Goal: Task Accomplishment & Management: Use online tool/utility

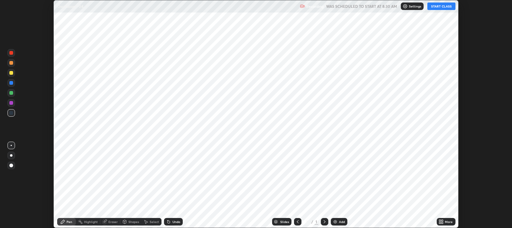
scroll to position [228, 512]
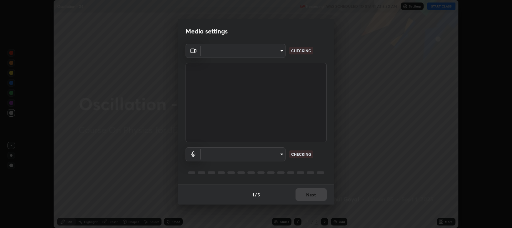
type input "97e3cd23c76f91fb91915eb68de44adfa811e639bdc8ba886a3eb3756a765973"
click at [229, 152] on body "Erase all Oscillation - 04 Recording WAS SCHEDULED TO START AT 8:30 AM Settings…" at bounding box center [256, 114] width 512 height 228
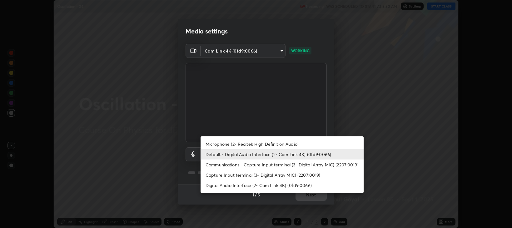
click at [215, 164] on li "Communications - Capture Input terminal (3- Digital Array MIC) (2207:0019)" at bounding box center [282, 164] width 163 height 10
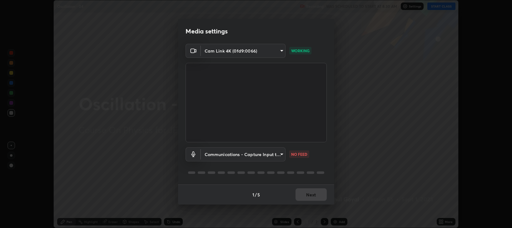
click at [211, 154] on body "Erase all Oscillation - 04 Recording WAS SCHEDULED TO START AT 8:30 AM Settings…" at bounding box center [256, 114] width 512 height 228
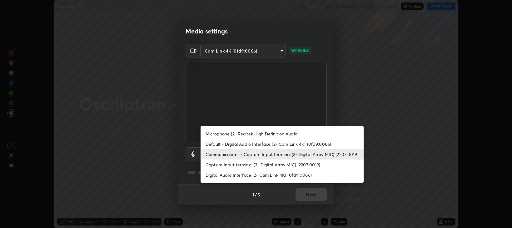
click at [212, 145] on li "Default - Digital Audio Interface (2- Cam Link 4K) (0fd9:0066)" at bounding box center [282, 144] width 163 height 10
type input "default"
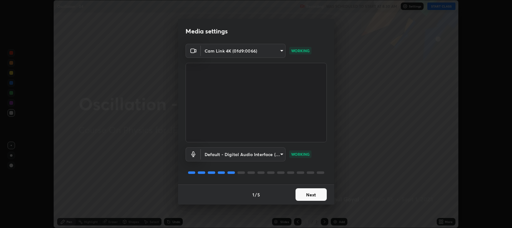
click at [315, 198] on button "Next" at bounding box center [310, 194] width 31 height 12
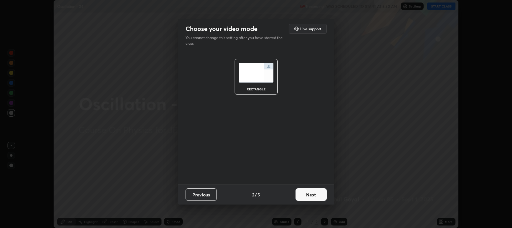
click at [315, 196] on button "Next" at bounding box center [310, 194] width 31 height 12
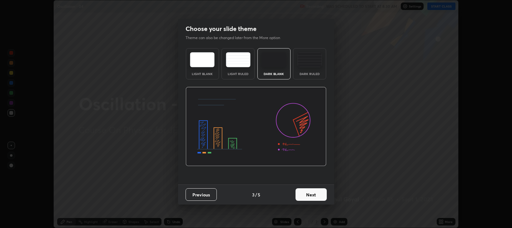
click at [319, 194] on button "Next" at bounding box center [310, 194] width 31 height 12
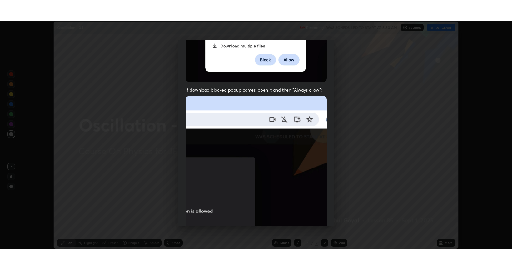
scroll to position [127, 0]
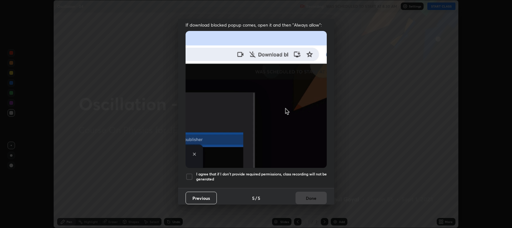
click at [264, 175] on h5 "I agree that if I don't provide required permissions, class recording will not …" at bounding box center [261, 176] width 131 height 10
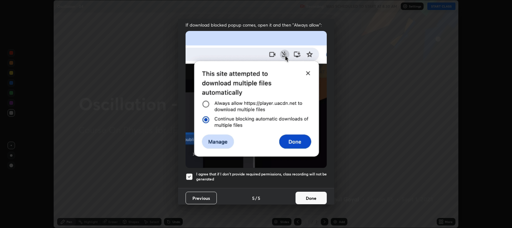
click at [301, 194] on button "Done" at bounding box center [310, 197] width 31 height 12
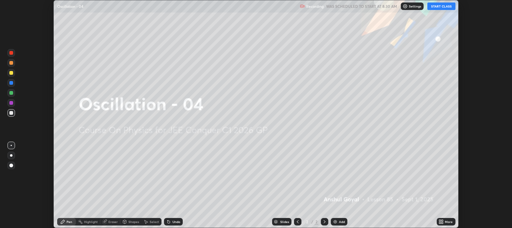
click at [444, 222] on div "More" at bounding box center [446, 221] width 19 height 7
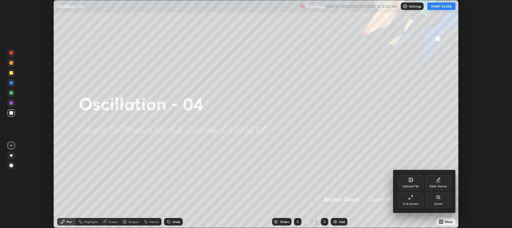
click at [406, 198] on div "Full screen" at bounding box center [410, 199] width 25 height 15
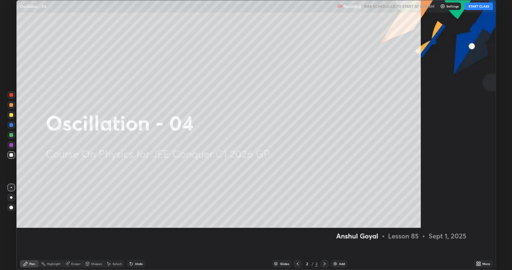
scroll to position [270, 512]
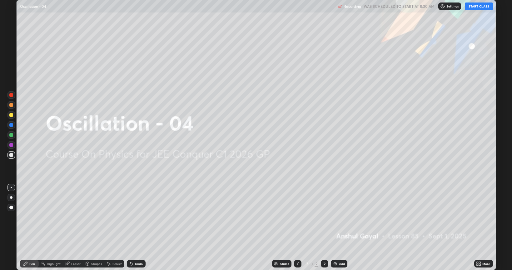
click at [477, 7] on button "START CLASS" at bounding box center [479, 5] width 28 height 7
click at [341, 227] on div "Add" at bounding box center [342, 263] width 6 height 3
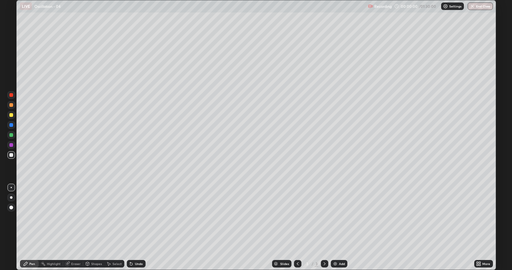
click at [76, 227] on div "Eraser" at bounding box center [75, 263] width 9 height 3
click at [11, 227] on icon at bounding box center [11, 242] width 5 height 5
click at [22, 227] on div "Pen" at bounding box center [29, 263] width 19 height 7
click at [11, 197] on div at bounding box center [11, 197] width 2 height 2
click at [10, 118] on div at bounding box center [10, 114] width 7 height 7
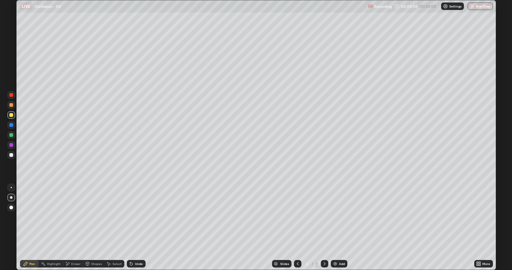
click at [91, 227] on div "Shapes" at bounding box center [93, 263] width 21 height 12
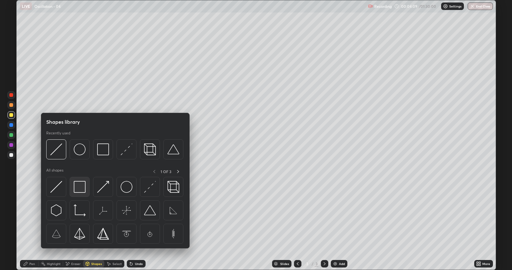
click at [81, 190] on img at bounding box center [80, 187] width 12 height 12
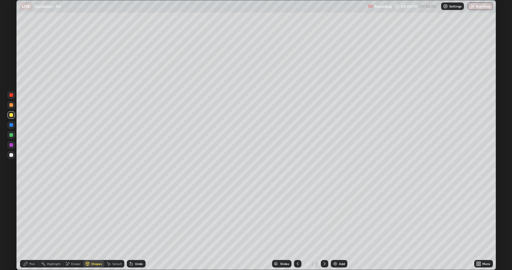
click at [137, 227] on div "Undo" at bounding box center [136, 263] width 19 height 7
click at [33, 227] on div "Pen" at bounding box center [32, 263] width 6 height 3
click at [12, 156] on div at bounding box center [11, 155] width 4 height 4
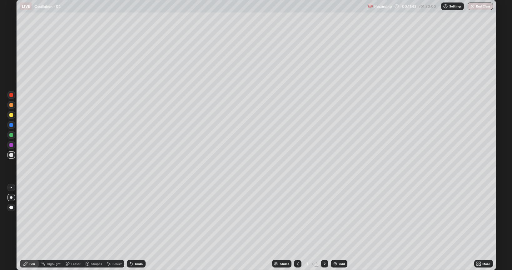
click at [339, 227] on div "Add" at bounding box center [342, 263] width 6 height 3
click at [9, 115] on div at bounding box center [11, 115] width 4 height 4
click at [94, 227] on div "Shapes" at bounding box center [96, 263] width 11 height 3
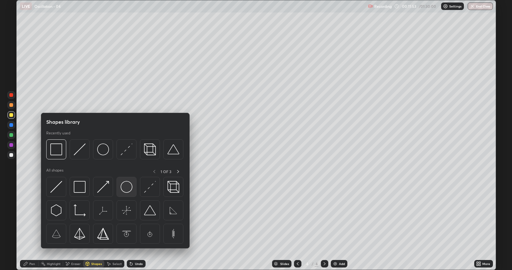
click at [126, 191] on img at bounding box center [127, 187] width 12 height 12
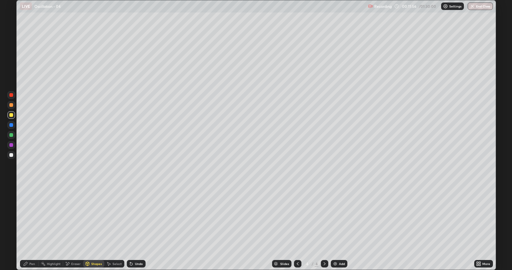
click at [27, 227] on icon at bounding box center [25, 263] width 5 height 5
click at [11, 156] on div at bounding box center [11, 155] width 4 height 4
click at [297, 227] on icon at bounding box center [297, 263] width 5 height 5
click at [321, 227] on div at bounding box center [324, 263] width 7 height 7
click at [13, 115] on div at bounding box center [11, 115] width 4 height 4
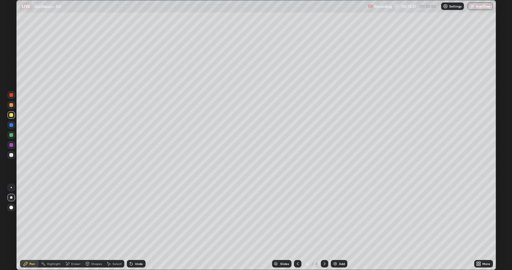
click at [77, 227] on div "Eraser" at bounding box center [73, 263] width 20 height 7
click at [37, 227] on div "Pen" at bounding box center [29, 263] width 19 height 7
click at [11, 96] on div at bounding box center [11, 95] width 4 height 4
click at [338, 227] on div "Add" at bounding box center [339, 263] width 17 height 7
click at [12, 154] on div at bounding box center [11, 155] width 4 height 4
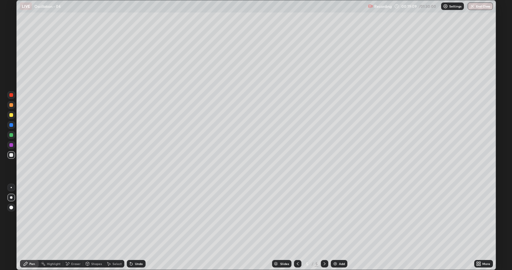
click at [12, 106] on div at bounding box center [11, 105] width 4 height 4
click at [339, 227] on div "Add" at bounding box center [342, 263] width 6 height 3
click at [11, 155] on div at bounding box center [11, 155] width 4 height 4
click at [11, 117] on div at bounding box center [11, 115] width 4 height 4
click at [338, 227] on div "Add" at bounding box center [339, 263] width 17 height 7
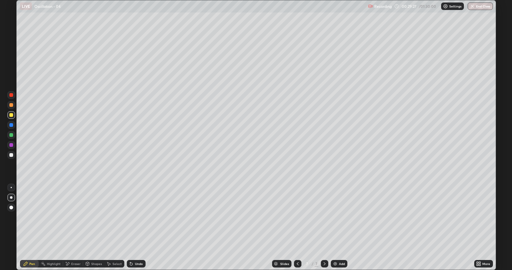
click at [13, 156] on div at bounding box center [10, 154] width 7 height 7
click at [12, 114] on div at bounding box center [11, 115] width 4 height 4
click at [11, 104] on div at bounding box center [11, 105] width 4 height 4
click at [135, 227] on div "Undo" at bounding box center [139, 263] width 8 height 3
click at [10, 116] on div at bounding box center [11, 115] width 4 height 4
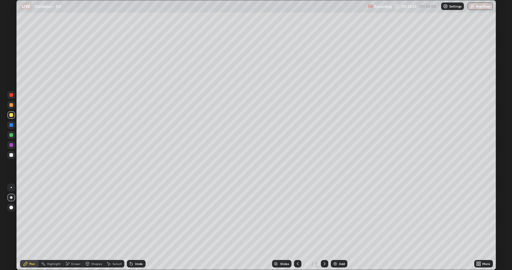
click at [341, 227] on div "Add" at bounding box center [342, 263] width 6 height 3
click at [91, 227] on div "Shapes" at bounding box center [96, 263] width 11 height 3
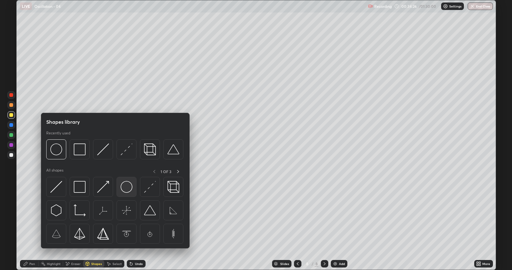
click at [127, 185] on img at bounding box center [127, 187] width 12 height 12
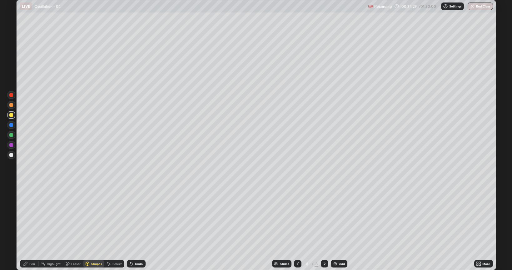
click at [30, 227] on div "Pen" at bounding box center [32, 263] width 6 height 3
click at [12, 154] on div at bounding box center [11, 155] width 4 height 4
click at [89, 227] on div "Shapes" at bounding box center [93, 263] width 21 height 12
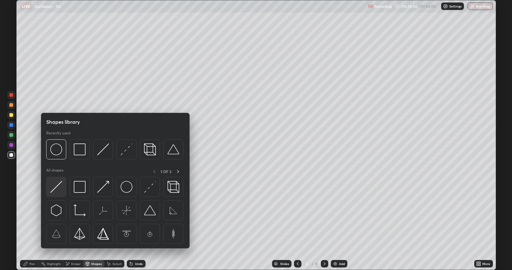
click at [58, 186] on img at bounding box center [56, 187] width 12 height 12
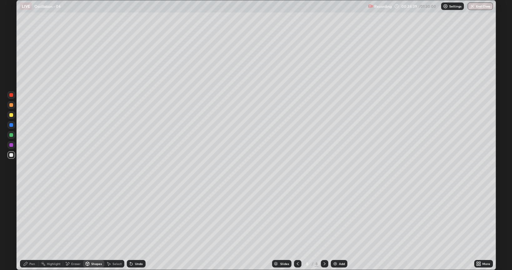
click at [92, 227] on div "Shapes" at bounding box center [93, 263] width 21 height 7
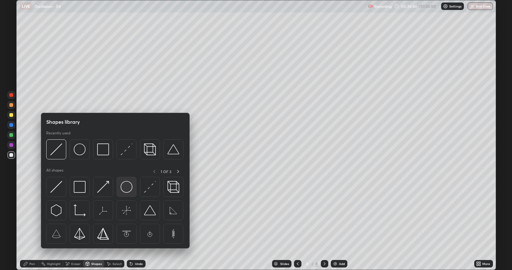
click at [126, 184] on img at bounding box center [127, 187] width 12 height 12
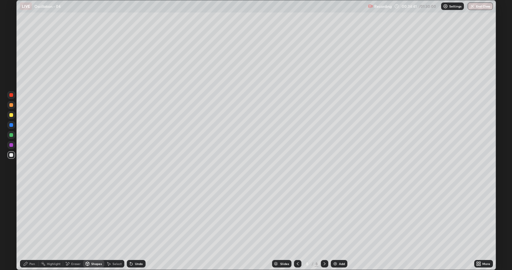
click at [12, 117] on div at bounding box center [10, 114] width 7 height 7
click at [93, 227] on div "Shapes" at bounding box center [93, 263] width 21 height 7
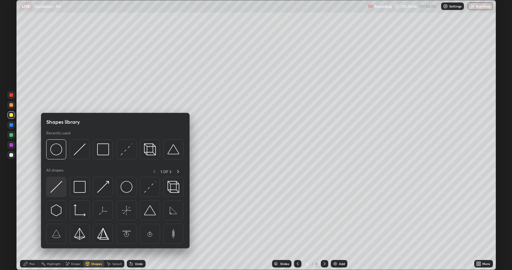
click at [57, 184] on img at bounding box center [56, 187] width 12 height 12
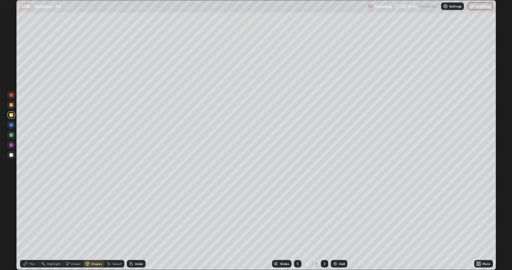
click at [12, 155] on div at bounding box center [11, 155] width 4 height 4
click at [23, 227] on div "Pen" at bounding box center [29, 263] width 19 height 7
click at [9, 116] on div at bounding box center [11, 115] width 4 height 4
click at [73, 227] on div "Eraser" at bounding box center [75, 263] width 9 height 3
click at [11, 227] on icon at bounding box center [11, 231] width 3 height 3
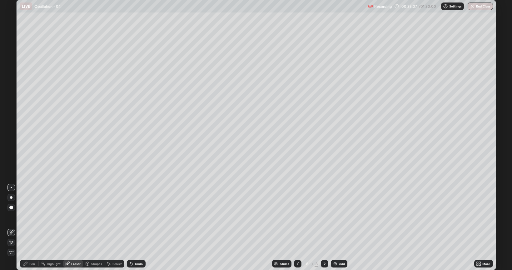
click at [30, 227] on div "Pen" at bounding box center [29, 263] width 19 height 7
click at [11, 105] on div at bounding box center [11, 105] width 4 height 4
click at [13, 156] on div at bounding box center [10, 154] width 7 height 7
click at [92, 227] on div "Shapes" at bounding box center [93, 263] width 21 height 12
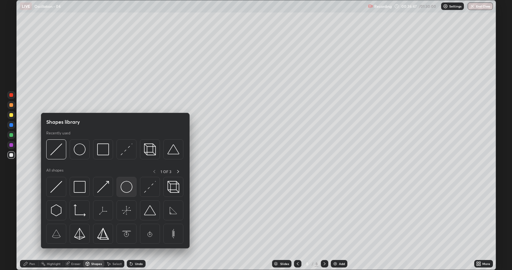
click at [128, 187] on img at bounding box center [127, 187] width 12 height 12
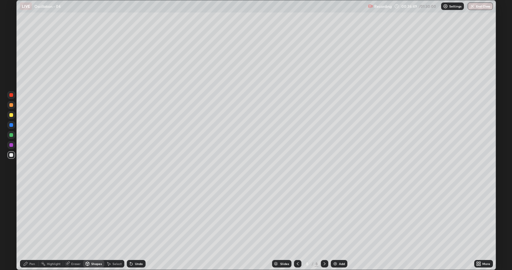
click at [30, 227] on div "Pen" at bounding box center [32, 263] width 6 height 3
click at [133, 227] on div "Undo" at bounding box center [136, 263] width 19 height 7
click at [135, 227] on div "Undo" at bounding box center [136, 263] width 19 height 7
click at [12, 105] on div at bounding box center [11, 105] width 4 height 4
click at [134, 227] on div "Undo" at bounding box center [136, 263] width 19 height 7
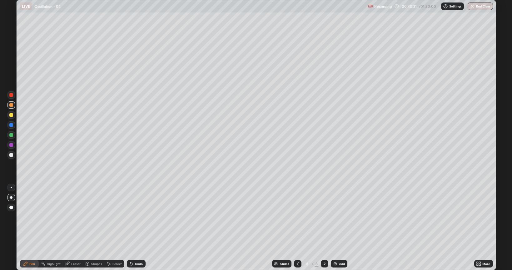
click at [137, 227] on div "Undo" at bounding box center [136, 263] width 19 height 7
click at [139, 227] on div "Undo" at bounding box center [136, 263] width 19 height 7
click at [12, 116] on div at bounding box center [11, 115] width 4 height 4
click at [14, 135] on div at bounding box center [10, 134] width 7 height 7
click at [337, 227] on img at bounding box center [335, 263] width 5 height 5
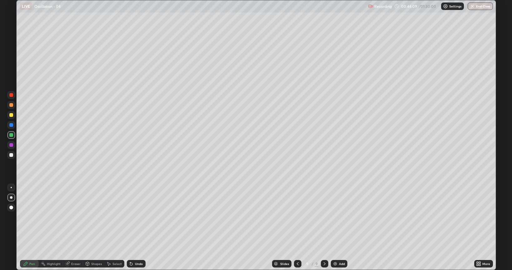
click at [10, 158] on div at bounding box center [10, 154] width 7 height 7
click at [135, 227] on div "Undo" at bounding box center [136, 263] width 19 height 7
click at [71, 227] on div "Eraser" at bounding box center [75, 263] width 9 height 3
click at [32, 227] on div "Pen" at bounding box center [32, 263] width 6 height 3
click at [297, 227] on icon at bounding box center [297, 263] width 5 height 5
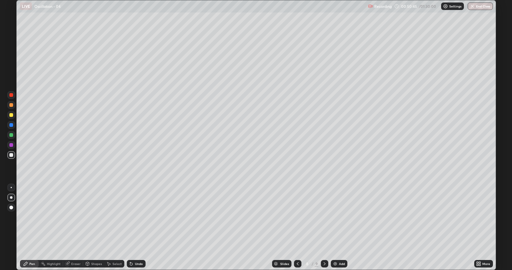
click at [298, 227] on icon at bounding box center [297, 263] width 5 height 5
click at [297, 227] on icon at bounding box center [298, 263] width 2 height 3
click at [297, 227] on div at bounding box center [297, 263] width 7 height 12
click at [297, 227] on icon at bounding box center [297, 263] width 5 height 5
click at [296, 227] on div at bounding box center [297, 263] width 7 height 12
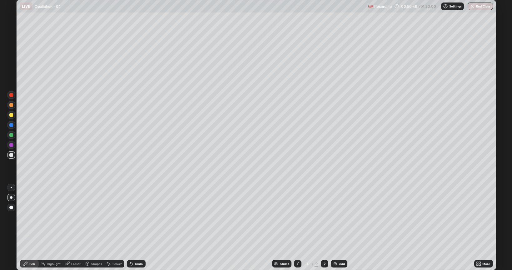
click at [297, 227] on icon at bounding box center [298, 263] width 2 height 3
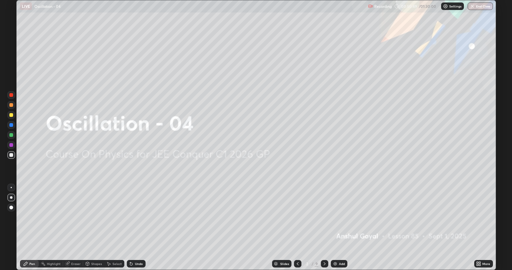
click at [324, 227] on icon at bounding box center [324, 263] width 5 height 5
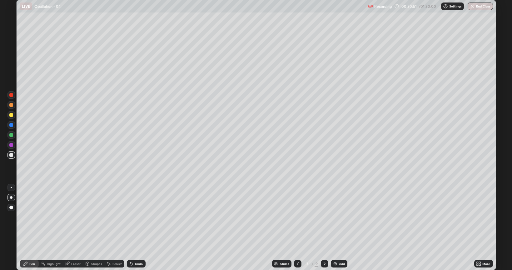
click at [324, 227] on icon at bounding box center [325, 263] width 2 height 3
click at [324, 227] on icon at bounding box center [324, 263] width 5 height 5
click at [324, 227] on div at bounding box center [324, 263] width 7 height 7
click at [325, 227] on div at bounding box center [324, 263] width 7 height 7
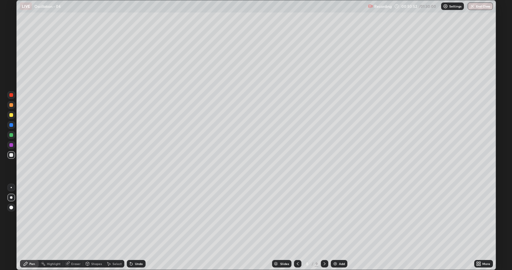
click at [324, 227] on icon at bounding box center [324, 263] width 5 height 5
click at [337, 227] on div "Add" at bounding box center [339, 263] width 17 height 7
click at [12, 114] on div at bounding box center [11, 115] width 4 height 4
click at [141, 227] on div "Undo" at bounding box center [139, 263] width 8 height 3
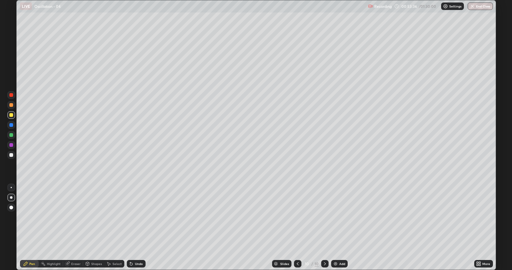
click at [138, 227] on div "Undo" at bounding box center [139, 263] width 8 height 3
click at [135, 227] on div "Undo" at bounding box center [139, 263] width 8 height 3
click at [130, 227] on icon at bounding box center [131, 264] width 2 height 2
click at [296, 227] on div at bounding box center [297, 263] width 7 height 7
click at [295, 227] on icon at bounding box center [297, 263] width 5 height 5
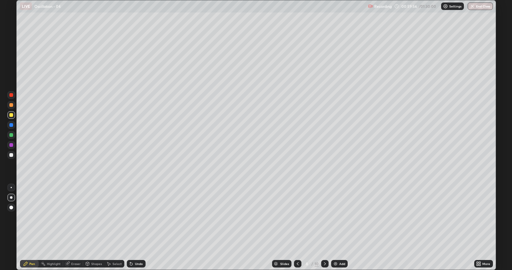
click at [323, 227] on div at bounding box center [324, 263] width 7 height 7
click at [321, 227] on div at bounding box center [324, 263] width 7 height 7
click at [300, 227] on div at bounding box center [297, 263] width 7 height 12
click at [295, 227] on div at bounding box center [297, 263] width 7 height 12
click at [298, 227] on icon at bounding box center [297, 263] width 5 height 5
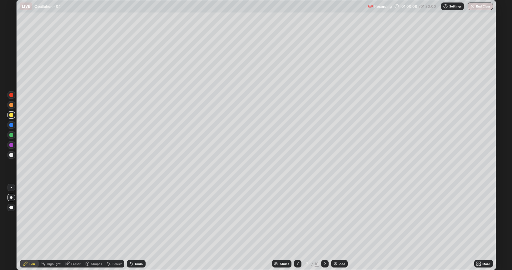
click at [297, 227] on div at bounding box center [297, 263] width 7 height 7
click at [296, 227] on icon at bounding box center [297, 263] width 5 height 5
click at [297, 227] on icon at bounding box center [297, 263] width 5 height 5
click at [297, 227] on icon at bounding box center [298, 263] width 2 height 3
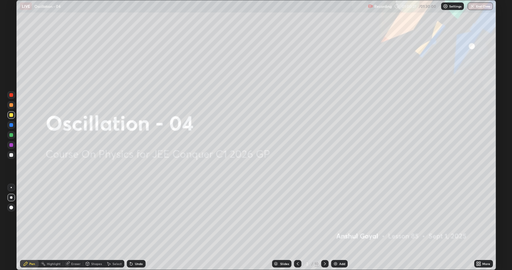
click at [323, 227] on icon at bounding box center [324, 263] width 5 height 5
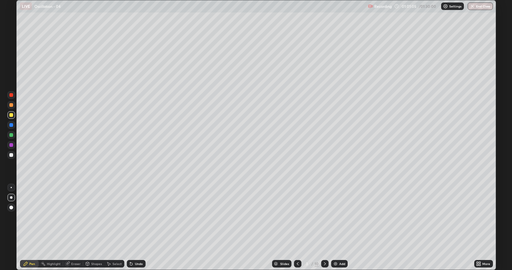
click at [295, 227] on icon at bounding box center [297, 263] width 5 height 5
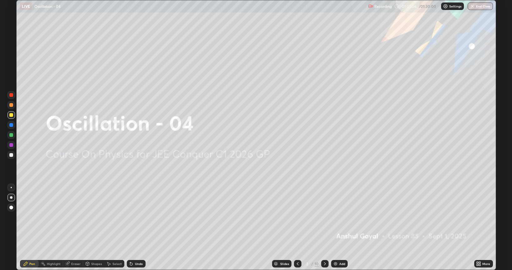
click at [324, 227] on div at bounding box center [324, 263] width 7 height 7
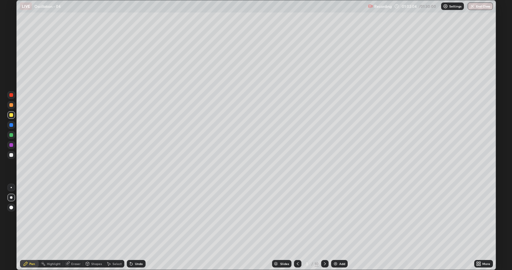
click at [324, 227] on icon at bounding box center [324, 263] width 5 height 5
click at [323, 227] on icon at bounding box center [324, 263] width 5 height 5
click at [325, 227] on icon at bounding box center [324, 263] width 5 height 5
click at [323, 227] on icon at bounding box center [324, 263] width 5 height 5
click at [324, 227] on icon at bounding box center [324, 263] width 5 height 5
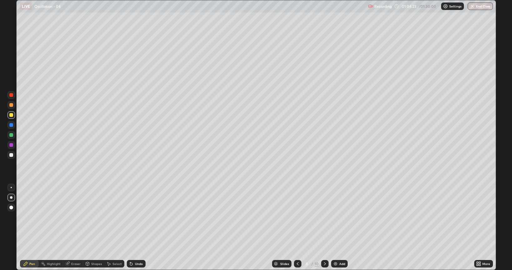
click at [324, 227] on icon at bounding box center [324, 263] width 5 height 5
click at [323, 227] on icon at bounding box center [324, 263] width 5 height 5
click at [341, 227] on div "Add" at bounding box center [342, 263] width 6 height 3
click at [11, 155] on div at bounding box center [11, 155] width 4 height 4
click at [135, 227] on div "Undo" at bounding box center [136, 263] width 19 height 7
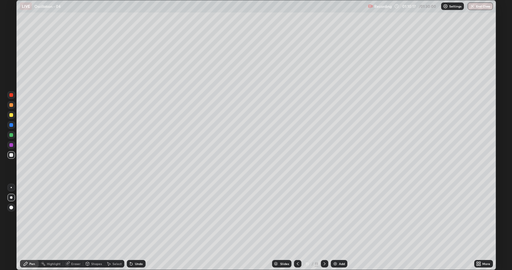
click at [70, 227] on div "Eraser" at bounding box center [73, 263] width 20 height 7
click at [32, 227] on div "Pen" at bounding box center [32, 263] width 6 height 3
click at [12, 115] on div at bounding box center [11, 115] width 4 height 4
click at [138, 227] on div "Undo" at bounding box center [139, 263] width 8 height 3
click at [277, 178] on button "Undo" at bounding box center [285, 180] width 18 height 7
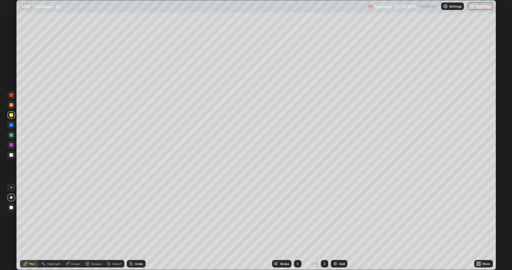
click at [300, 227] on div at bounding box center [297, 263] width 7 height 7
click at [297, 227] on icon at bounding box center [297, 263] width 5 height 5
click at [298, 227] on icon at bounding box center [297, 263] width 5 height 5
click at [297, 227] on icon at bounding box center [297, 263] width 5 height 5
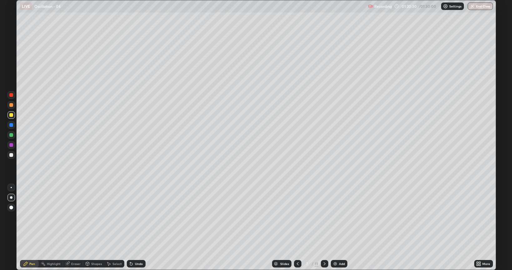
click at [299, 227] on icon at bounding box center [297, 263] width 5 height 5
click at [297, 227] on icon at bounding box center [297, 263] width 5 height 5
click at [295, 227] on div at bounding box center [297, 263] width 7 height 12
click at [324, 227] on icon at bounding box center [324, 263] width 5 height 5
click at [447, 7] on img at bounding box center [446, 6] width 5 height 5
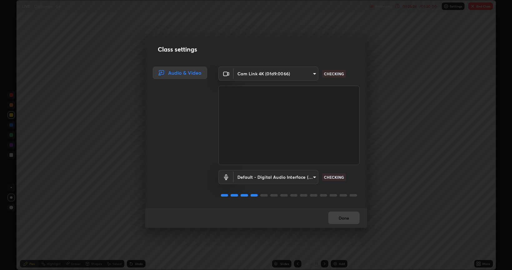
click at [350, 24] on div "Class settings Audio & Video Cam Link 4K (0fd9:0066) 97e3cd23c76f91fb91915eb68d…" at bounding box center [256, 135] width 512 height 270
click at [343, 219] on button "Done" at bounding box center [343, 217] width 31 height 12
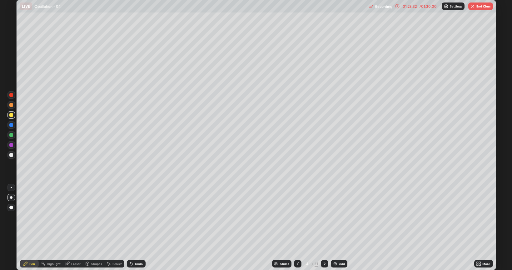
click at [386, 6] on p "Recording" at bounding box center [383, 6] width 17 height 5
click at [397, 6] on icon at bounding box center [397, 6] width 5 height 5
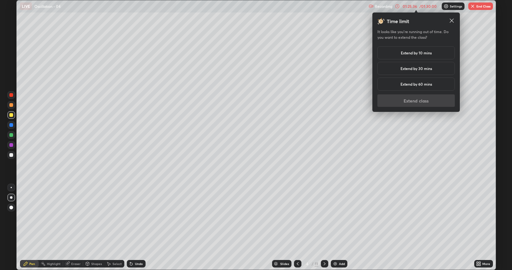
click at [405, 71] on div "Extend by 30 mins" at bounding box center [415, 68] width 77 height 13
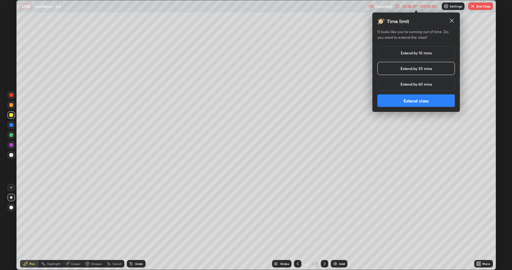
click at [404, 101] on button "Extend class" at bounding box center [415, 100] width 77 height 12
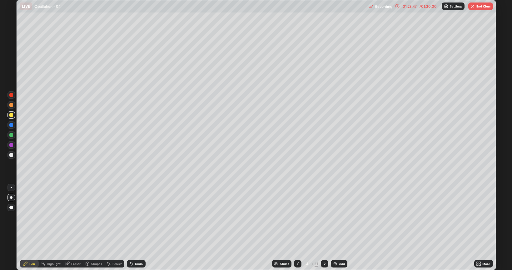
click at [400, 6] on div "01:25:47 / 01:30:00" at bounding box center [416, 6] width 43 height 5
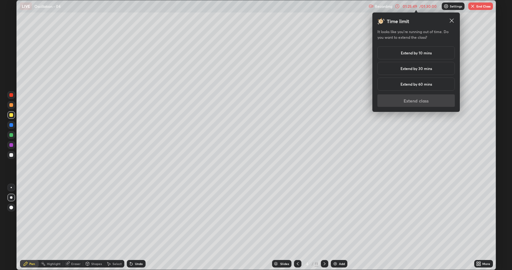
click at [401, 70] on h5 "Extend by 30 mins" at bounding box center [416, 69] width 32 height 6
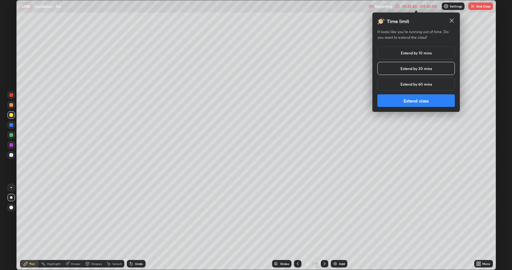
click at [402, 99] on button "Extend class" at bounding box center [415, 100] width 77 height 12
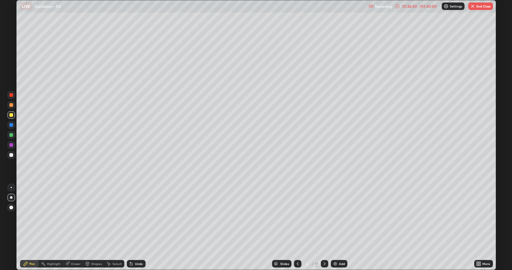
click at [324, 227] on icon at bounding box center [324, 263] width 5 height 5
click at [397, 6] on icon at bounding box center [397, 6] width 5 height 5
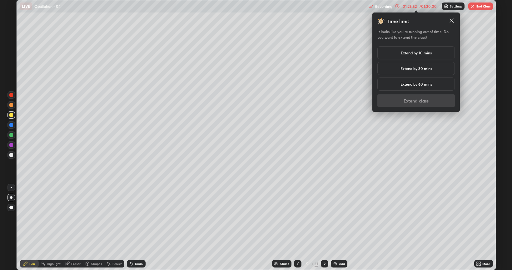
click at [398, 67] on div "Extend by 30 mins" at bounding box center [415, 68] width 77 height 13
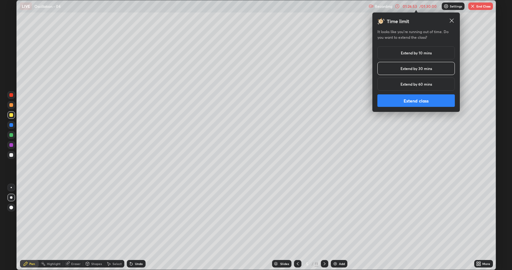
click at [400, 101] on button "Extend class" at bounding box center [415, 100] width 77 height 12
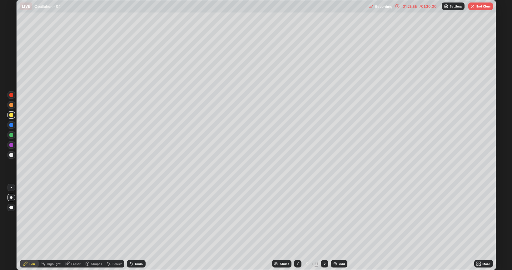
click at [400, 5] on div "01:26:55 / 01:30:00" at bounding box center [416, 6] width 43 height 5
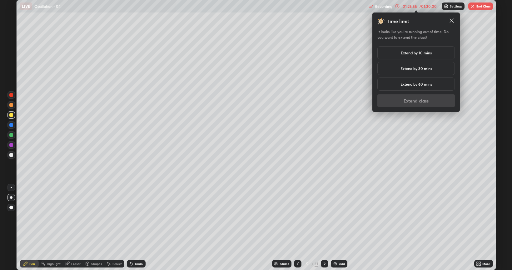
click at [399, 53] on div "Extend by 10 mins" at bounding box center [415, 52] width 77 height 13
click at [414, 102] on button "Extend class" at bounding box center [415, 100] width 77 height 12
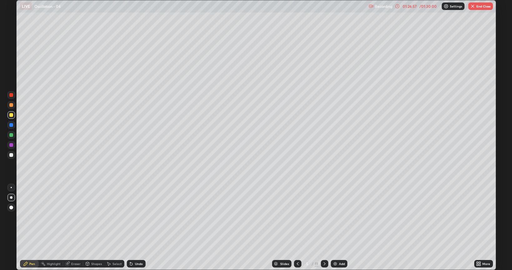
click at [396, 6] on icon at bounding box center [397, 6] width 5 height 5
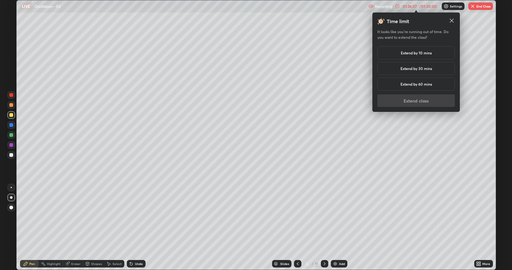
click at [400, 7] on div "01:26:57 / 01:30:00" at bounding box center [416, 6] width 43 height 5
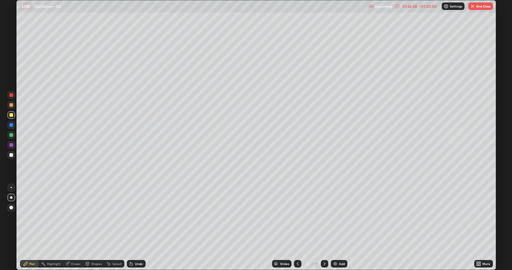
click at [398, 7] on icon at bounding box center [397, 6] width 5 height 5
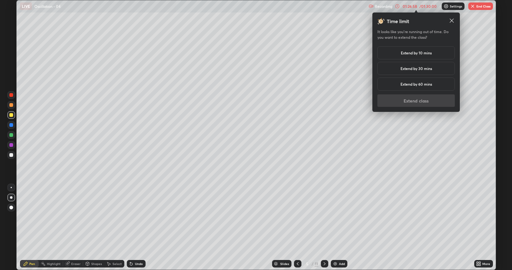
click at [397, 6] on icon at bounding box center [397, 6] width 1 height 2
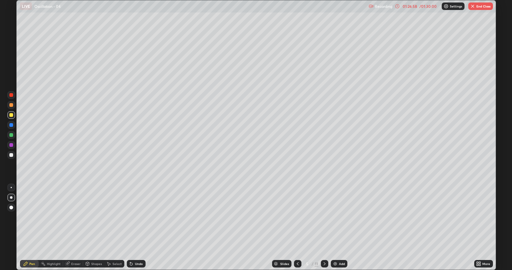
click at [397, 6] on icon at bounding box center [397, 6] width 1 height 2
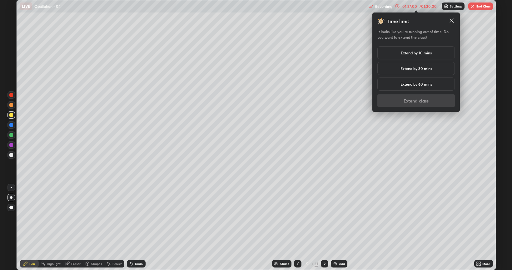
click at [406, 72] on div "Extend by 30 mins" at bounding box center [415, 68] width 77 height 13
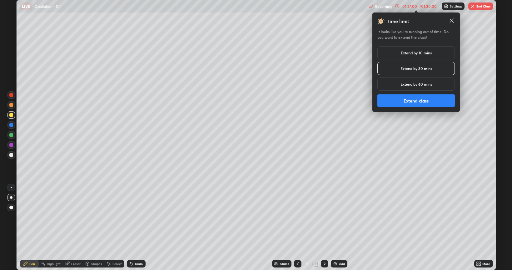
click at [405, 71] on h5 "Extend by 30 mins" at bounding box center [416, 69] width 32 height 6
click at [404, 69] on h5 "Extend by 30 mins" at bounding box center [416, 69] width 32 height 6
click at [405, 69] on h5 "Extend by 30 mins" at bounding box center [416, 69] width 32 height 6
click at [408, 101] on button "Extend class" at bounding box center [415, 100] width 77 height 12
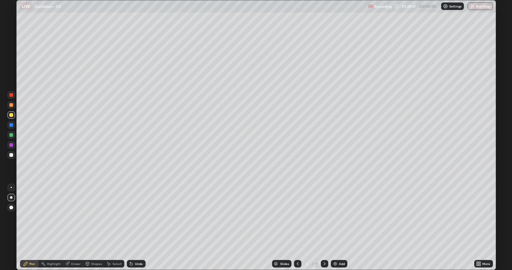
click at [324, 227] on div at bounding box center [324, 263] width 7 height 7
click at [324, 227] on icon at bounding box center [324, 263] width 5 height 5
click at [321, 227] on div at bounding box center [324, 263] width 7 height 7
click at [326, 227] on icon at bounding box center [324, 263] width 5 height 5
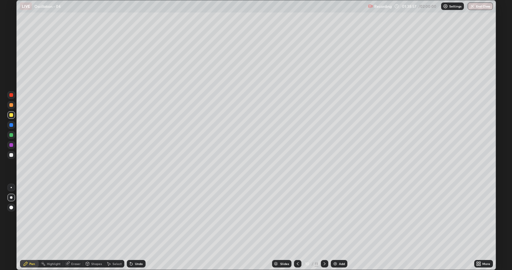
click at [324, 227] on icon at bounding box center [324, 263] width 5 height 5
click at [297, 227] on icon at bounding box center [297, 263] width 5 height 5
click at [298, 227] on icon at bounding box center [297, 263] width 5 height 5
click at [324, 227] on icon at bounding box center [324, 263] width 5 height 5
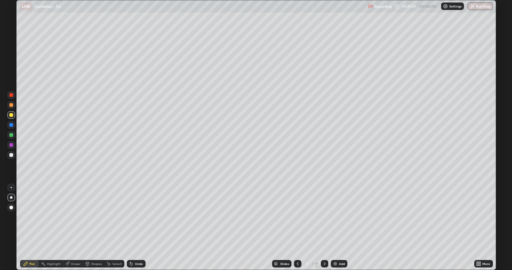
click at [298, 227] on icon at bounding box center [297, 263] width 5 height 5
click at [324, 227] on div at bounding box center [324, 263] width 7 height 7
click at [325, 227] on icon at bounding box center [324, 263] width 5 height 5
click at [477, 5] on button "End Class" at bounding box center [480, 5] width 25 height 7
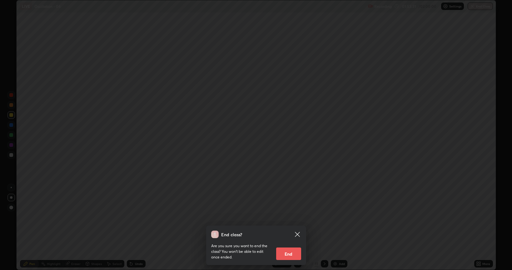
click at [289, 227] on button "End" at bounding box center [288, 253] width 25 height 12
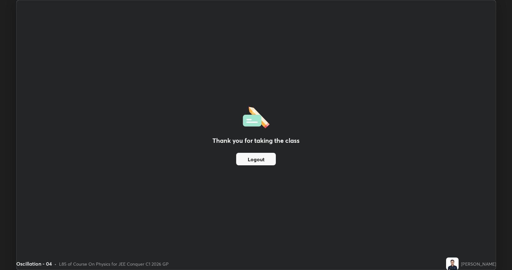
click at [256, 159] on button "Logout" at bounding box center [256, 159] width 40 height 12
